Goal: Communication & Community: Answer question/provide support

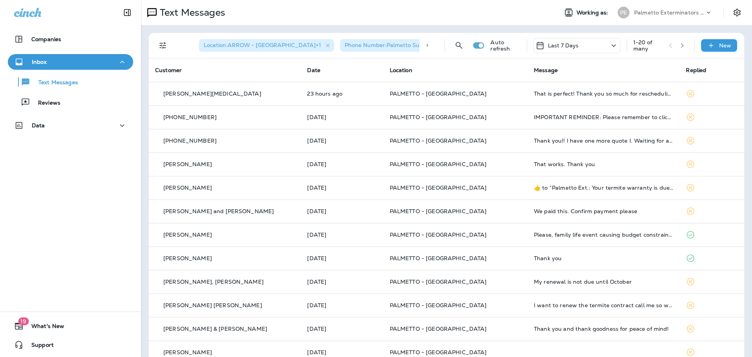
click at [692, 10] on p "Palmetto Exterminators LLC" at bounding box center [669, 12] width 70 height 6
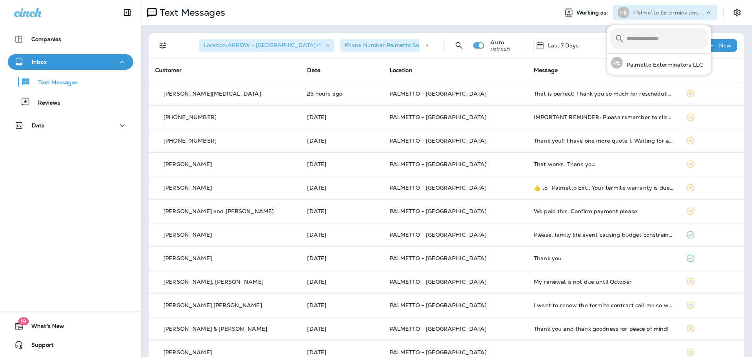
click at [693, 10] on p "Palmetto Exterminators LLC" at bounding box center [669, 12] width 70 height 6
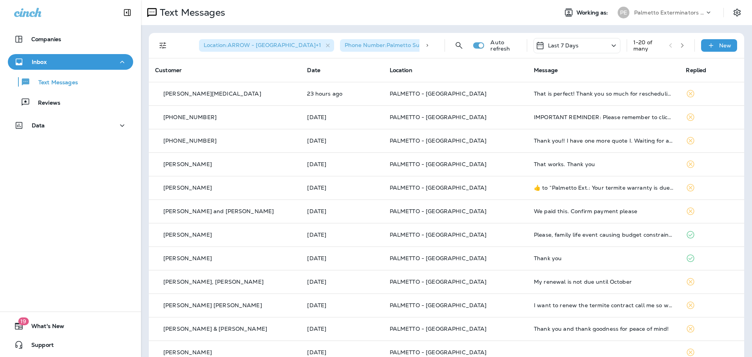
click at [692, 10] on p "Palmetto Exterminators LLC" at bounding box center [669, 12] width 70 height 6
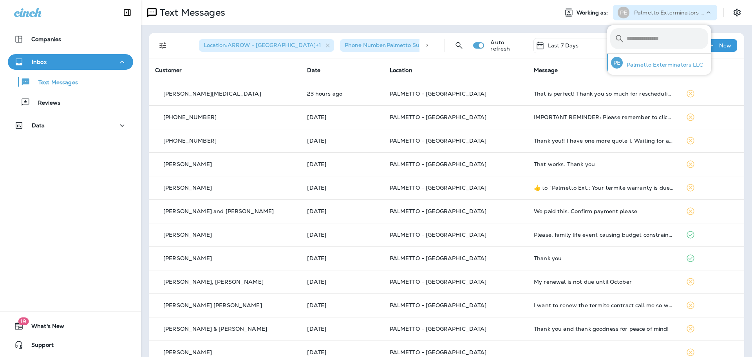
click at [666, 67] on p "Palmetto Exterminators LLC" at bounding box center [662, 64] width 81 height 6
click at [690, 13] on p "Palmetto Exterminators LLC" at bounding box center [669, 12] width 70 height 6
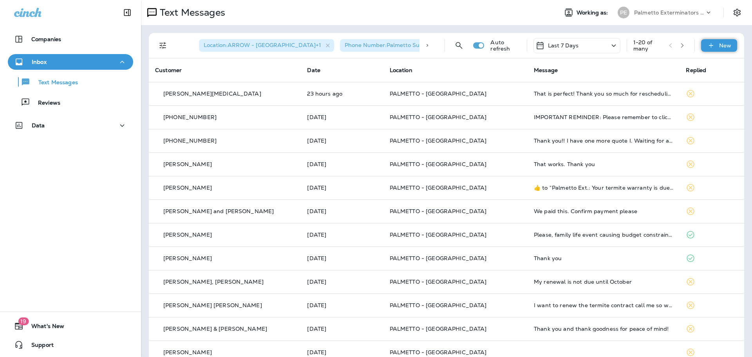
click at [708, 44] on icon at bounding box center [710, 45] width 8 height 8
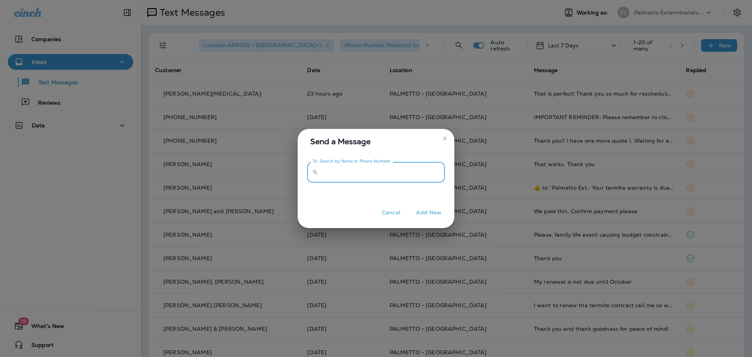
click at [366, 174] on input "To: Search by Name or Phone Number" at bounding box center [383, 172] width 124 height 21
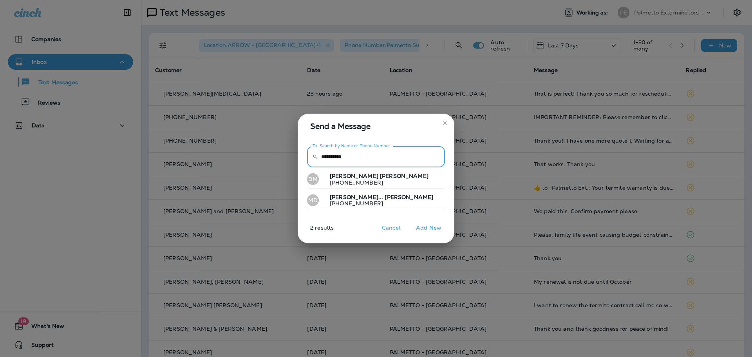
type input "**********"
click at [386, 180] on button "DM [PERSON_NAME] [PHONE_NUMBER]" at bounding box center [376, 179] width 138 height 18
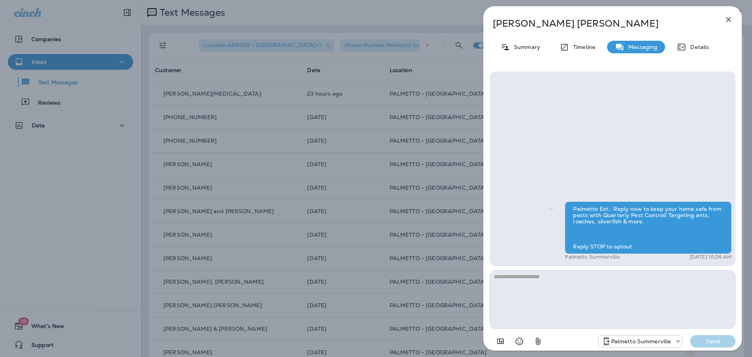
click at [577, 292] on textarea at bounding box center [612, 299] width 246 height 59
type textarea "*****"
click at [718, 341] on p "Send" at bounding box center [712, 340] width 33 height 7
